Goal: Task Accomplishment & Management: Complete application form

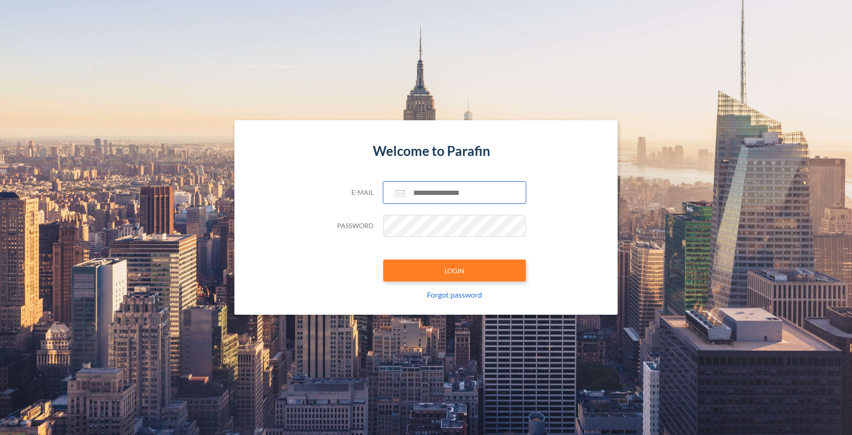
click at [416, 194] on input "text" at bounding box center [454, 193] width 143 height 22
type input "**********"
click at [439, 267] on button "LOGIN" at bounding box center [454, 271] width 143 height 22
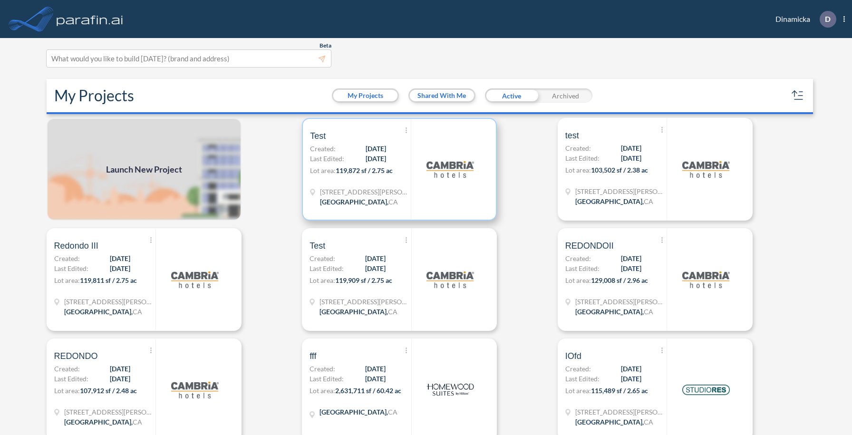
click at [399, 199] on div "243 N Juanita Ave Redondo Beach , CA" at bounding box center [360, 198] width 101 height 22
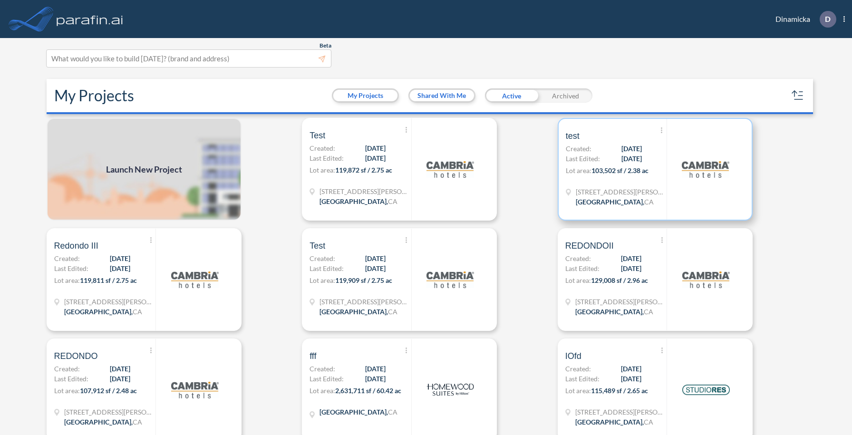
click at [609, 176] on p "Lot area: 103,502 sf / 2.38 ac" at bounding box center [616, 172] width 101 height 14
click at [186, 166] on img at bounding box center [144, 169] width 195 height 103
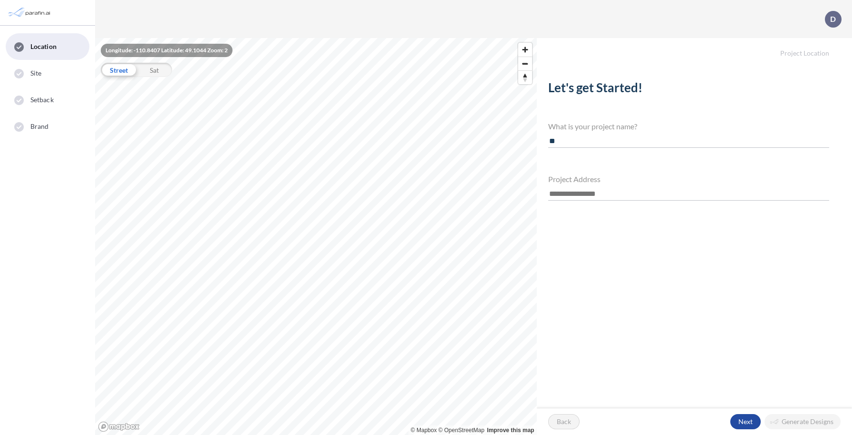
type input "*"
type input "******"
click at [559, 188] on input "text" at bounding box center [688, 194] width 281 height 13
paste input "**********"
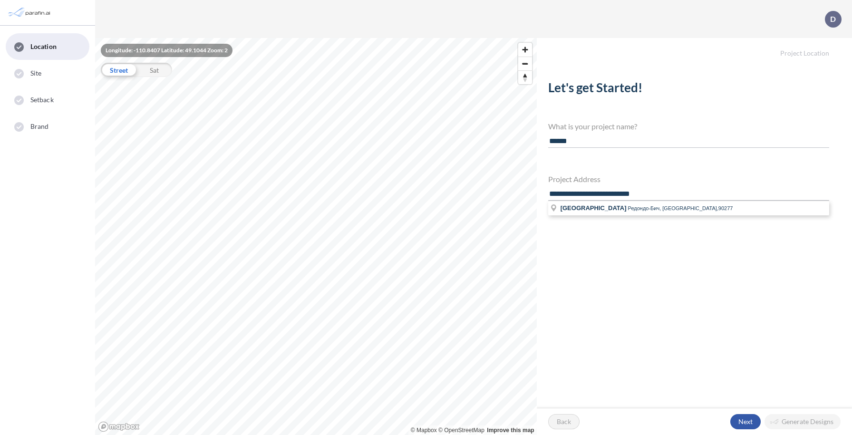
click at [746, 418] on div "button" at bounding box center [745, 421] width 30 height 15
click at [649, 210] on span "Редондо-Бич, CA,90277" at bounding box center [680, 208] width 105 height 6
type input "**********"
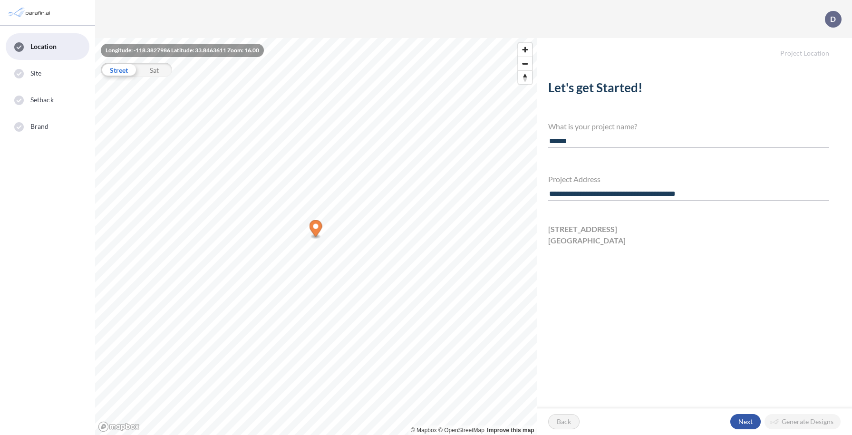
click at [739, 423] on div "button" at bounding box center [745, 421] width 30 height 15
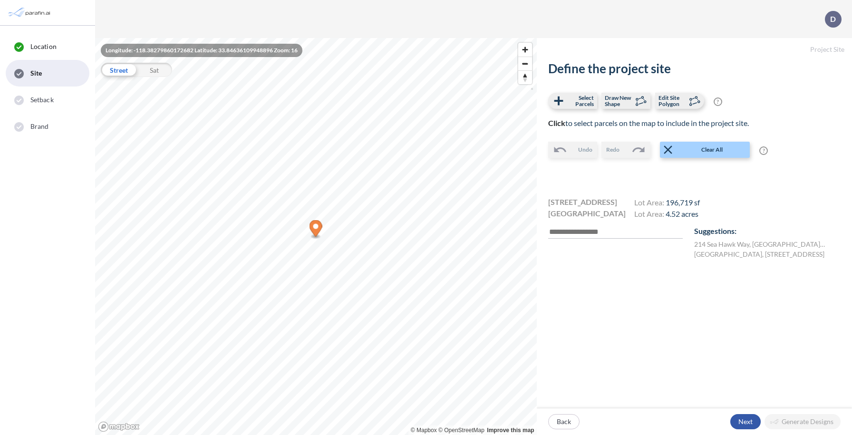
click at [741, 415] on div "button" at bounding box center [745, 421] width 30 height 15
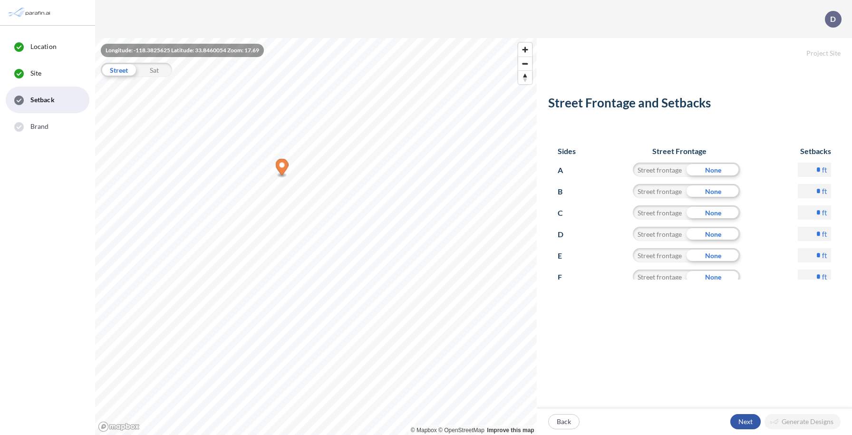
click at [743, 419] on div "button" at bounding box center [745, 421] width 30 height 15
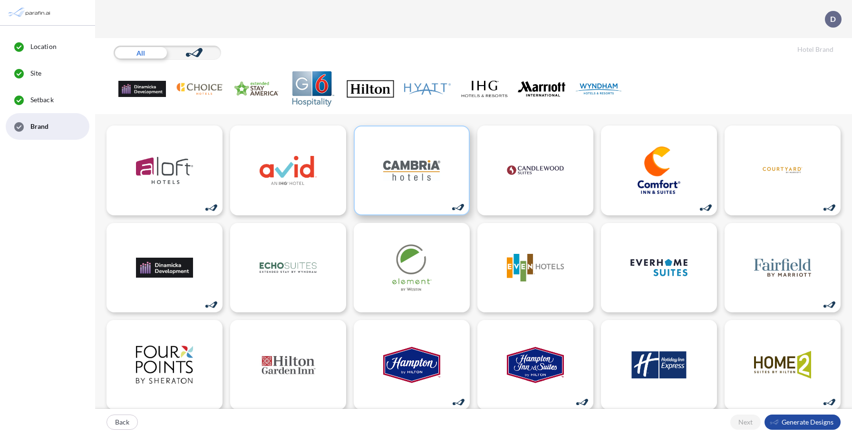
click at [439, 174] on img at bounding box center [411, 170] width 57 height 48
drag, startPoint x: 786, startPoint y: 417, endPoint x: 790, endPoint y: 423, distance: 6.9
click at [790, 423] on div "button" at bounding box center [802, 421] width 76 height 15
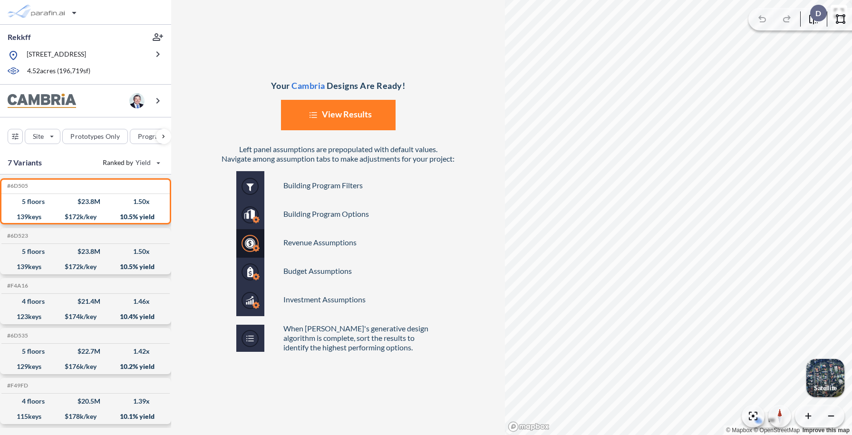
click at [349, 118] on button "List Created with Sketch. View Results" at bounding box center [338, 115] width 115 height 30
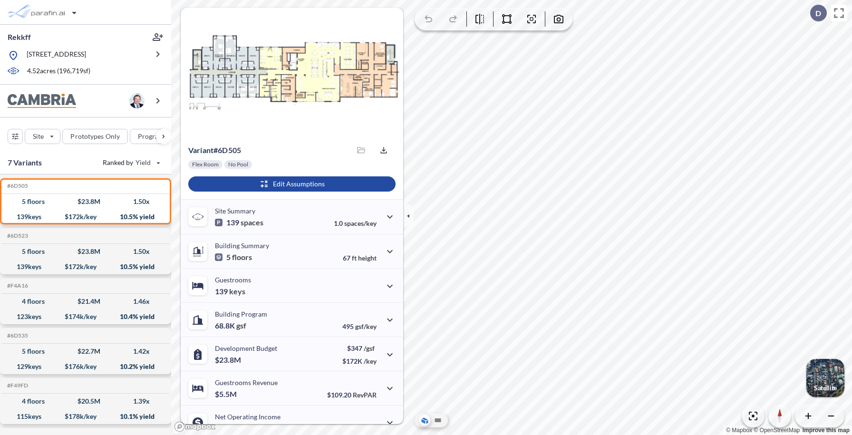
drag, startPoint x: 169, startPoint y: 49, endPoint x: 375, endPoint y: 125, distance: 220.5
click at [375, 125] on img at bounding box center [333, 121] width 242 height 88
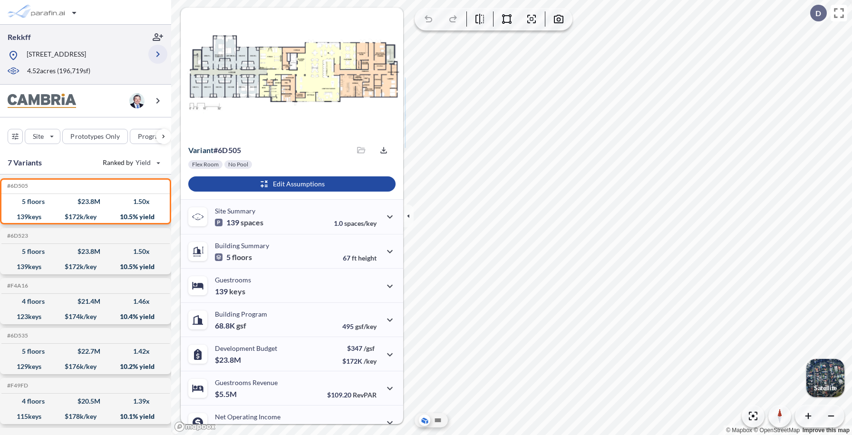
type input "***"
click at [158, 57] on icon "button" at bounding box center [157, 54] width 3 height 6
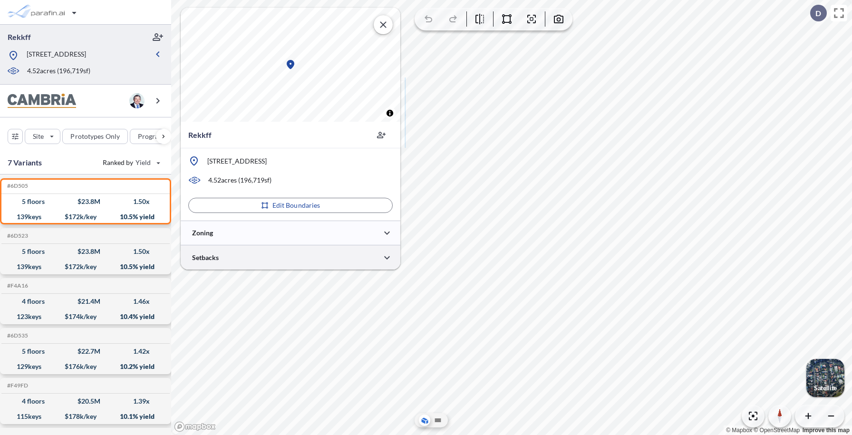
click at [248, 258] on div at bounding box center [291, 257] width 220 height 24
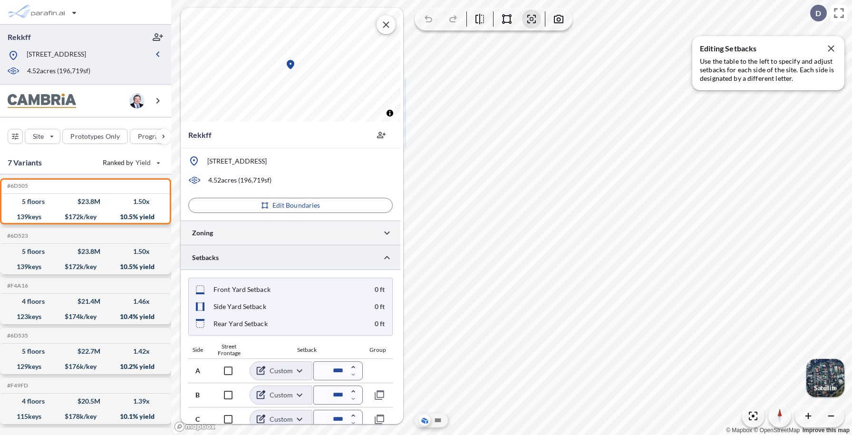
click at [253, 231] on div at bounding box center [291, 233] width 220 height 24
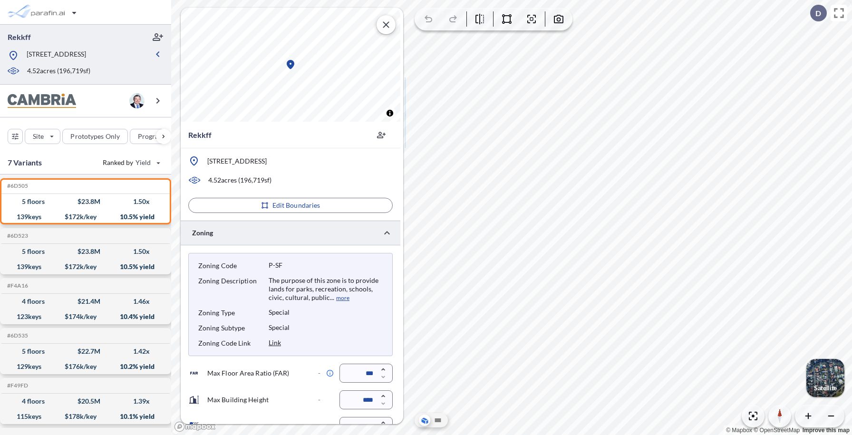
scroll to position [124, 0]
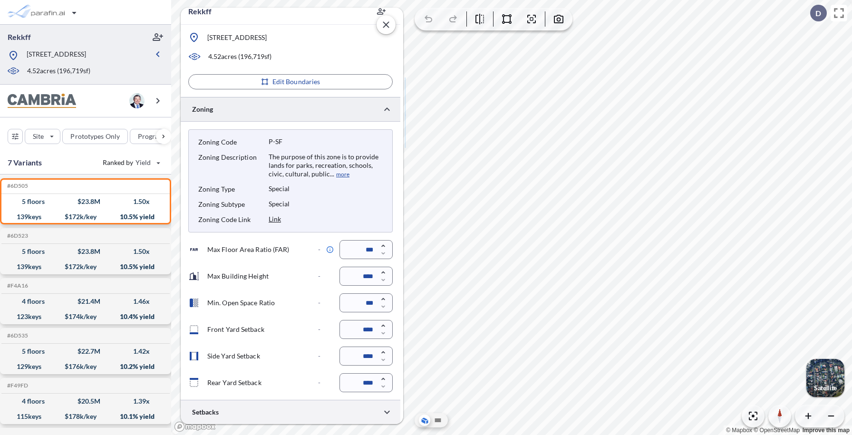
click at [275, 412] on div at bounding box center [291, 412] width 220 height 24
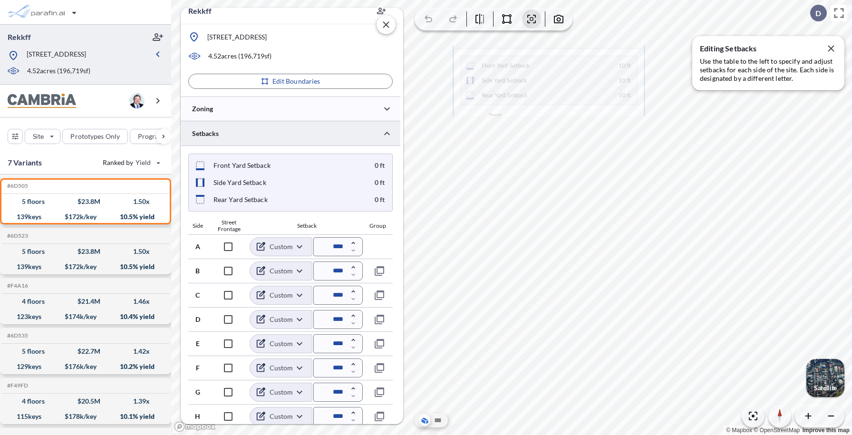
drag, startPoint x: 303, startPoint y: 118, endPoint x: 550, endPoint y: 87, distance: 249.1
click at [549, 87] on img at bounding box center [548, 81] width 193 height 70
click at [287, 113] on div at bounding box center [291, 108] width 220 height 24
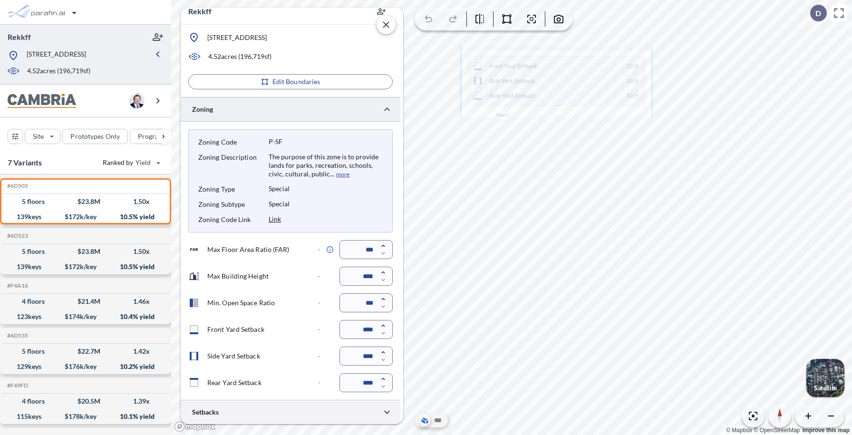
click at [250, 414] on div at bounding box center [291, 412] width 220 height 24
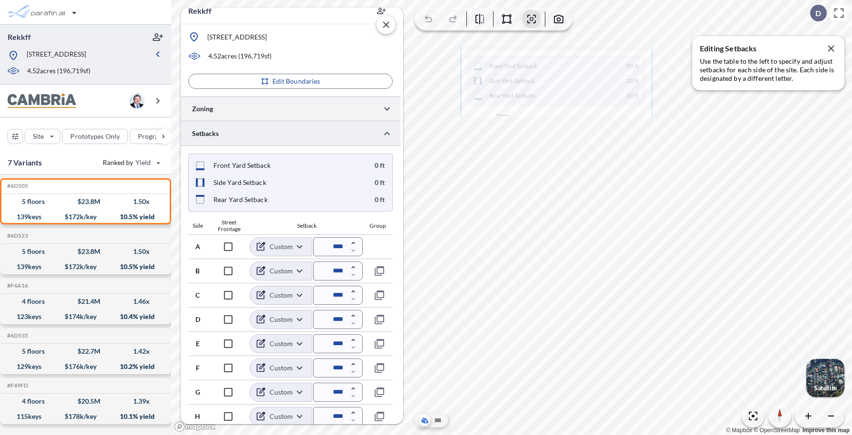
click at [298, 106] on div at bounding box center [291, 108] width 220 height 24
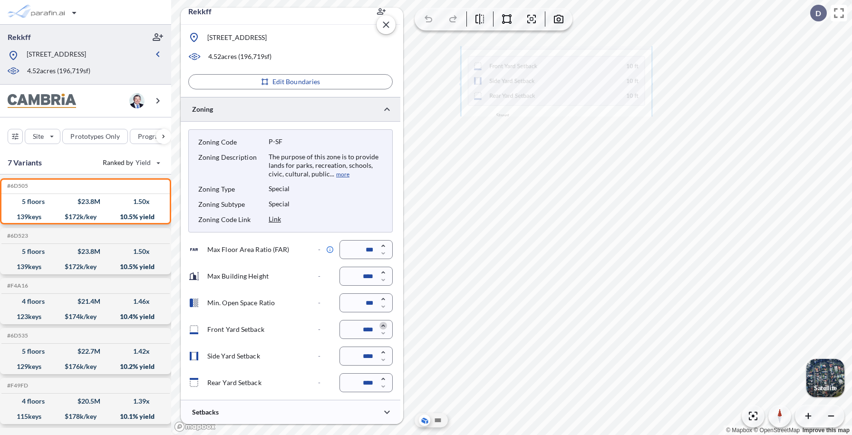
click at [384, 326] on icon "button" at bounding box center [382, 326] width 3 height 2
type input "****"
click at [383, 353] on icon "button" at bounding box center [383, 352] width 8 height 8
type input "****"
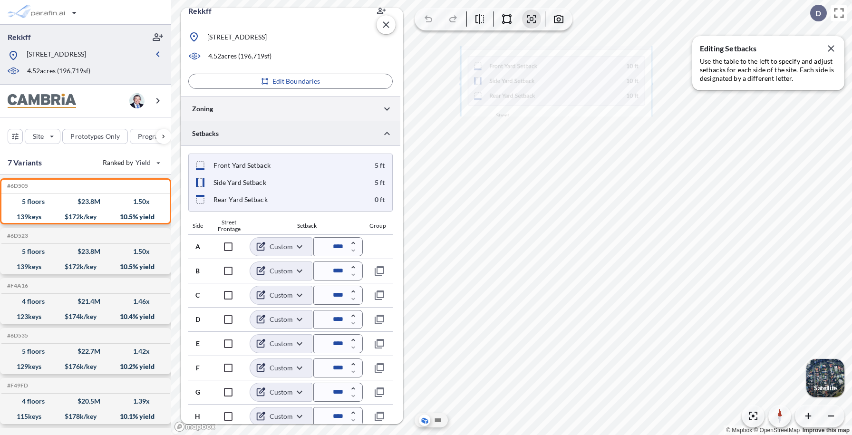
click at [327, 108] on div at bounding box center [291, 108] width 220 height 24
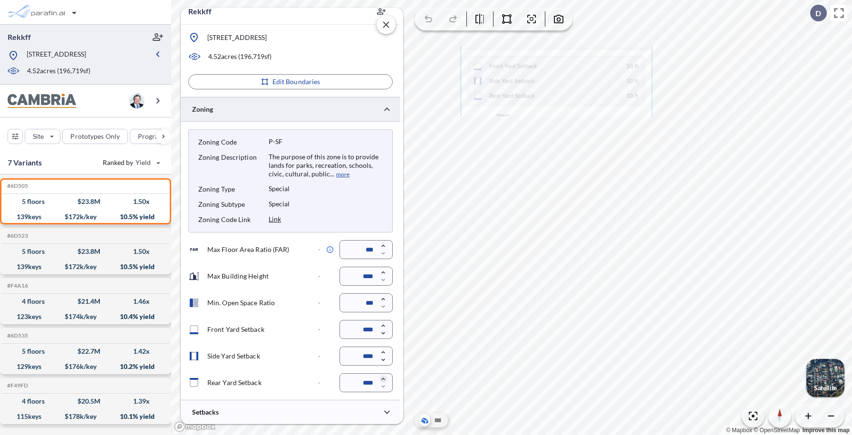
click at [385, 379] on icon "button" at bounding box center [382, 379] width 3 height 2
type input "*****"
click at [384, 352] on icon "button" at bounding box center [383, 352] width 8 height 8
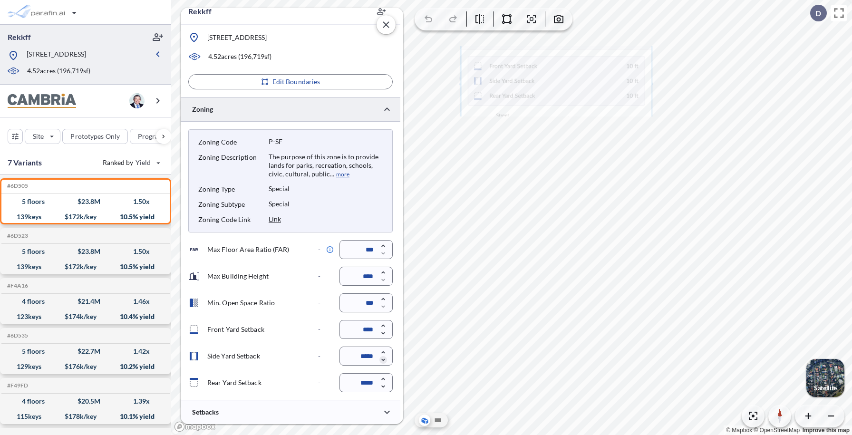
click at [385, 358] on icon "button" at bounding box center [383, 360] width 8 height 8
type input "*****"
click at [383, 333] on icon "button" at bounding box center [383, 333] width 8 height 8
click at [383, 323] on icon "button" at bounding box center [383, 326] width 8 height 8
click at [384, 326] on icon "button" at bounding box center [382, 326] width 3 height 2
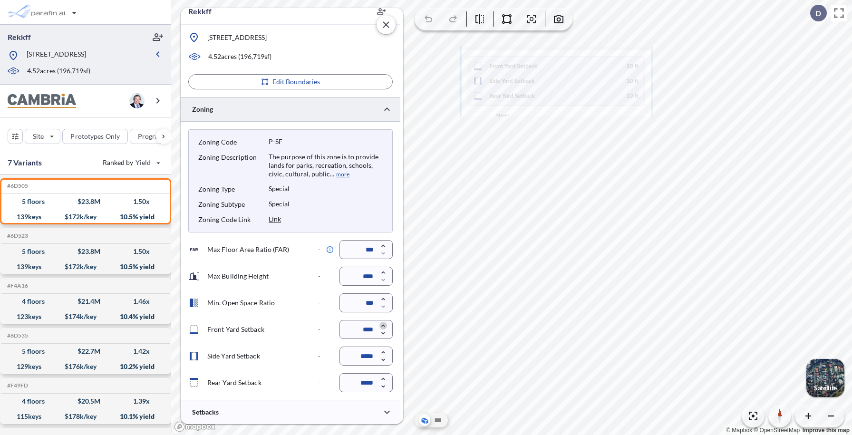
type input "*****"
click at [352, 415] on div at bounding box center [291, 412] width 220 height 24
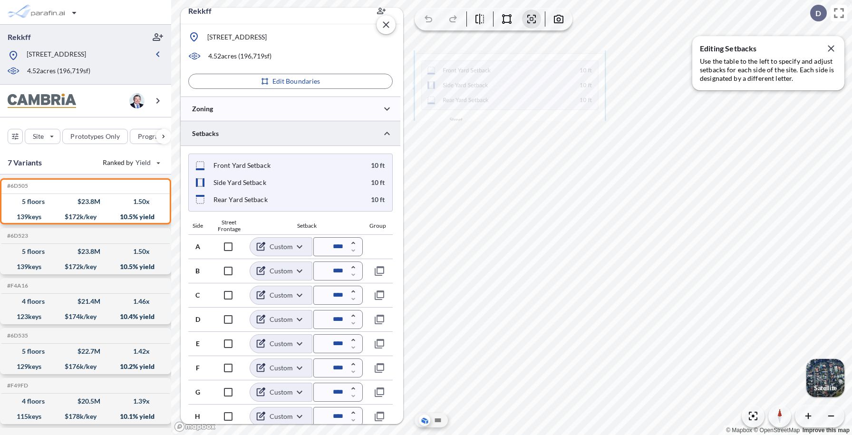
drag, startPoint x: 538, startPoint y: 86, endPoint x: 382, endPoint y: 128, distance: 161.4
click at [413, 121] on img at bounding box center [509, 85] width 193 height 70
drag, startPoint x: 452, startPoint y: 110, endPoint x: 330, endPoint y: 164, distance: 134.1
click at [330, 164] on img at bounding box center [278, 177] width 193 height 70
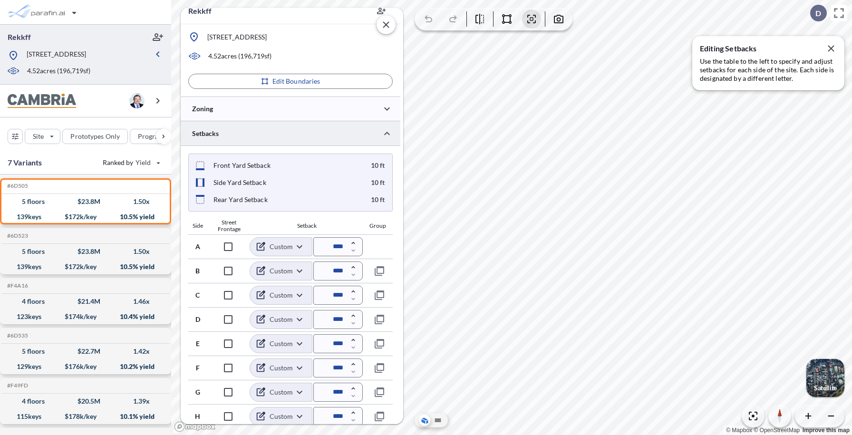
drag, startPoint x: 306, startPoint y: 183, endPoint x: 303, endPoint y: 191, distance: 9.0
click at [303, 191] on img at bounding box center [288, 190] width 218 height 79
click at [295, 188] on img at bounding box center [291, 189] width 222 height 81
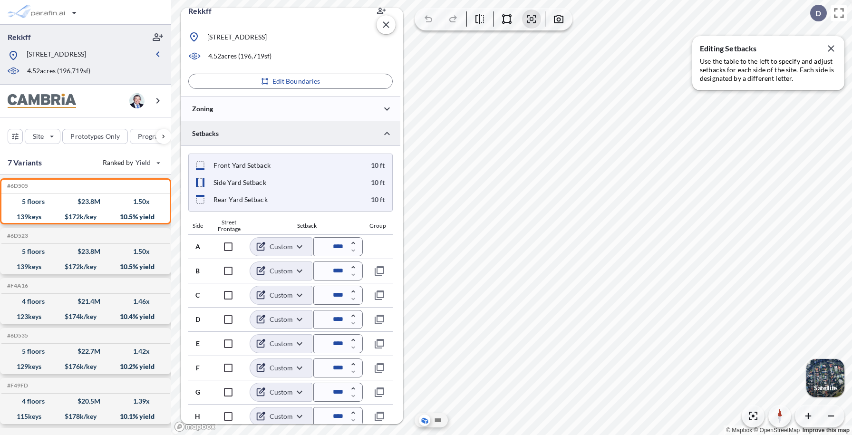
type input "*****"
drag, startPoint x: 295, startPoint y: 192, endPoint x: 294, endPoint y: 186, distance: 6.8
click at [294, 186] on img at bounding box center [290, 184] width 225 height 82
click at [263, 183] on img at bounding box center [291, 183] width 225 height 82
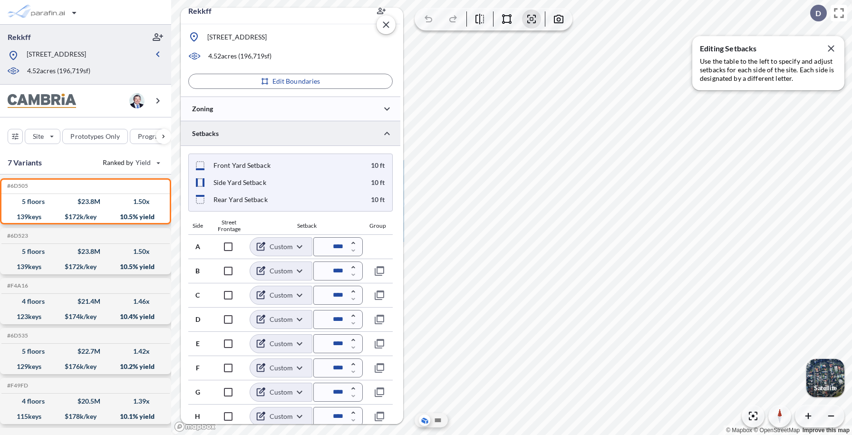
drag, startPoint x: 243, startPoint y: 176, endPoint x: 244, endPoint y: 194, distance: 17.6
click at [244, 194] on img at bounding box center [292, 201] width 225 height 82
